Goal: Task Accomplishment & Management: Manage account settings

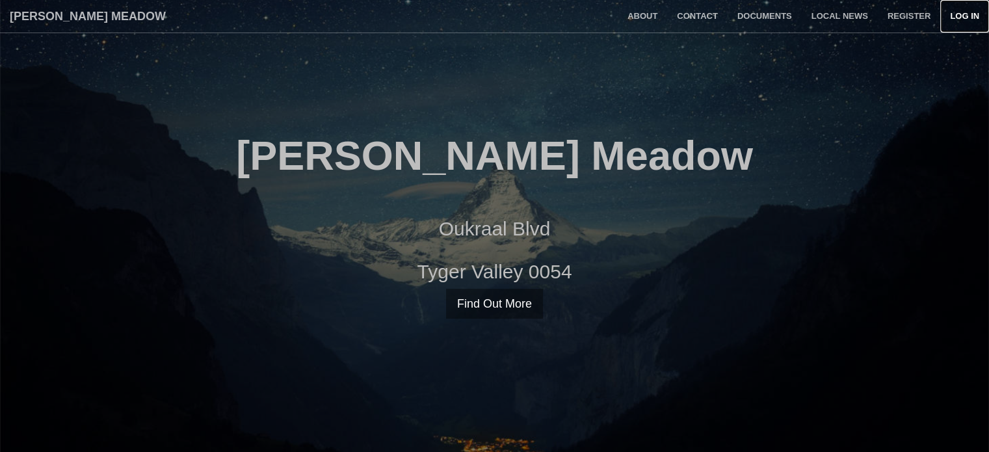
click at [959, 20] on link "Log in" at bounding box center [964, 16] width 49 height 32
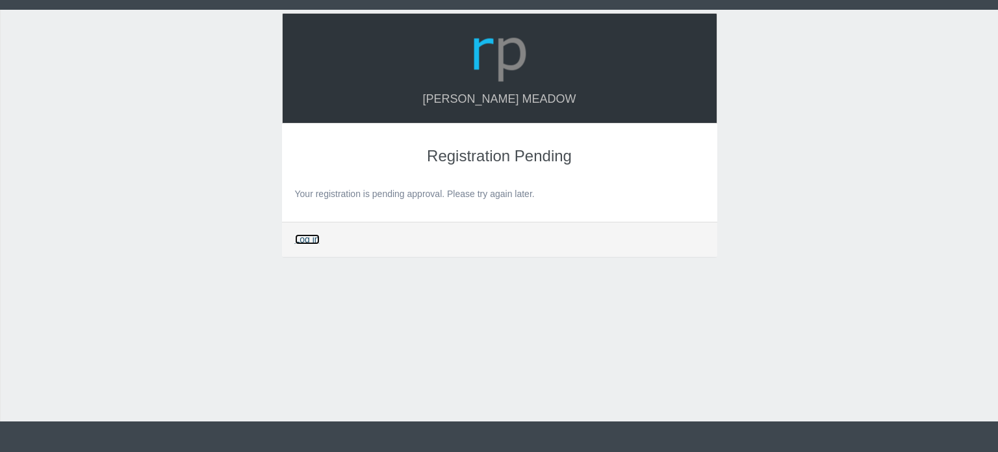
click at [313, 237] on link "Log in" at bounding box center [307, 239] width 25 height 10
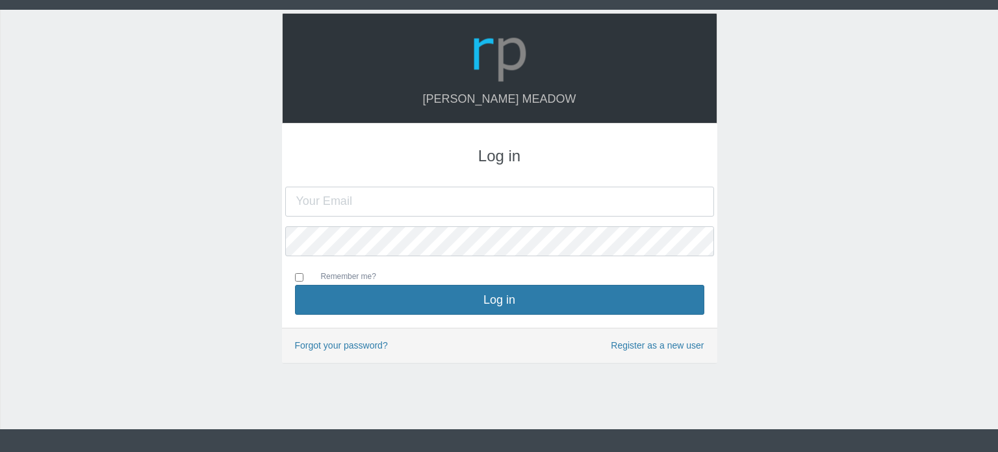
type input "charlfick23@gmail.com"
click at [302, 275] on input "Remember me?" at bounding box center [299, 277] width 8 height 8
checkbox input "true"
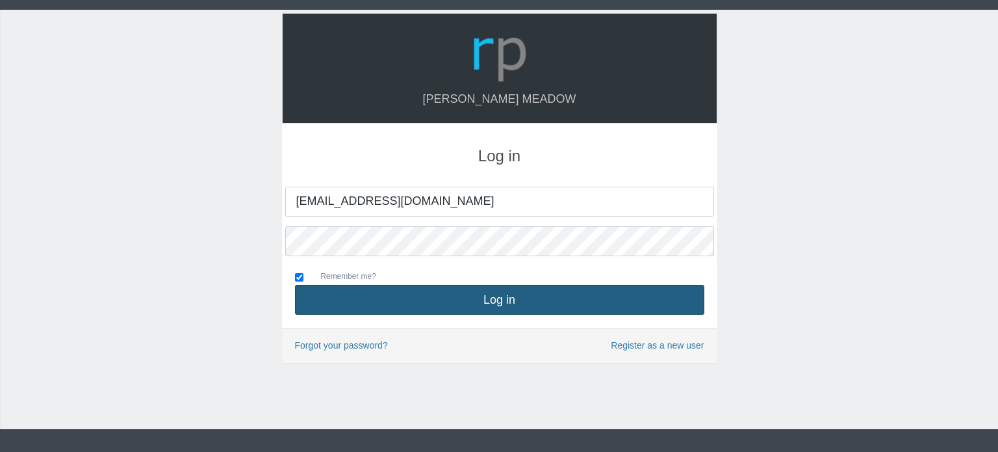
click at [382, 293] on button "Log in" at bounding box center [499, 300] width 409 height 30
